Goal: Browse casually

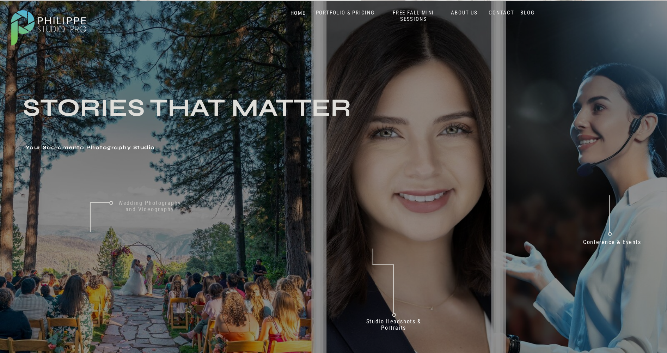
click at [138, 204] on nav "Wedding Photography and Videography" at bounding box center [149, 209] width 73 height 19
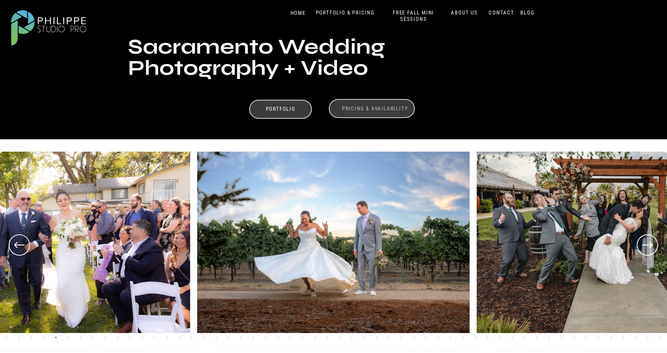
scroll to position [176, 0]
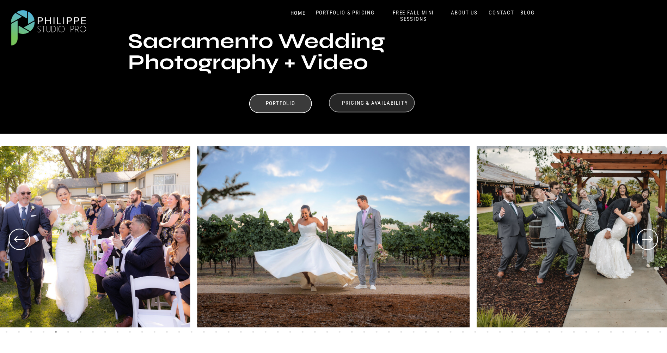
click at [370, 107] on div at bounding box center [372, 102] width 86 height 19
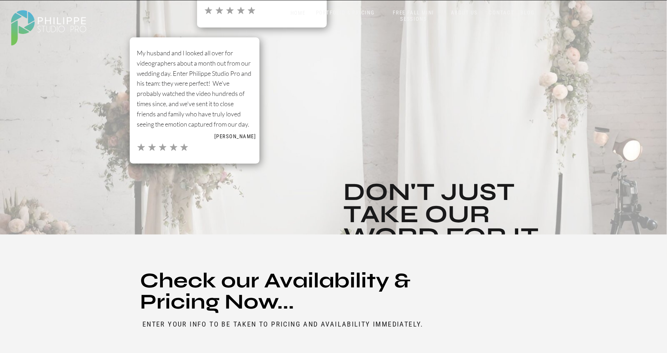
scroll to position [3712, 0]
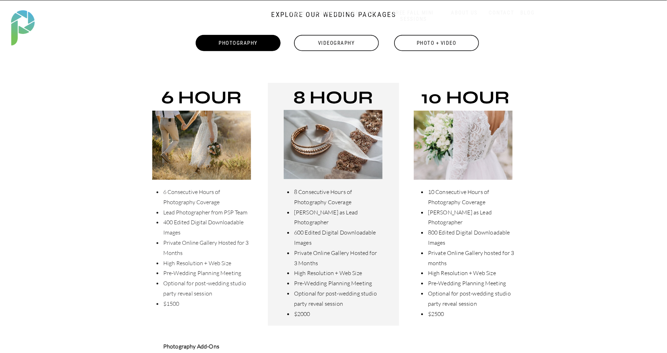
scroll to position [176, 0]
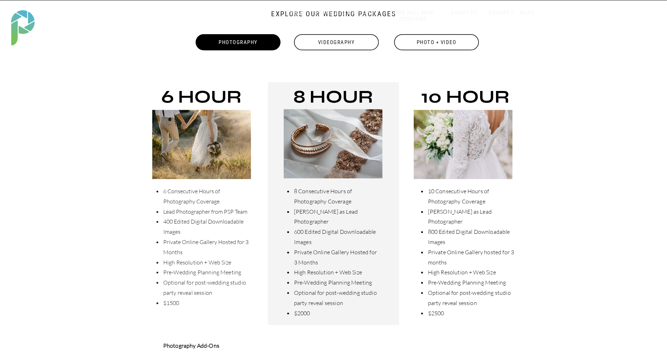
click at [439, 48] on div "Photo + Video" at bounding box center [437, 42] width 86 height 16
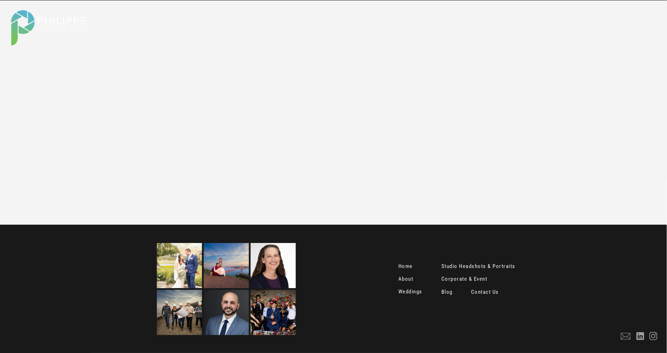
scroll to position [898, 0]
